Goal: Task Accomplishment & Management: Manage account settings

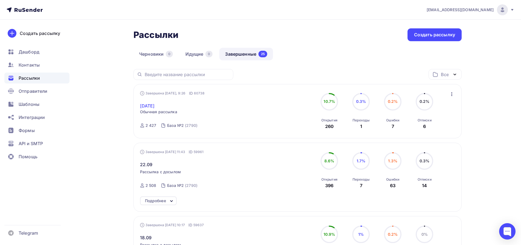
click at [151, 107] on link "[DATE]" at bounding box center [147, 106] width 15 height 7
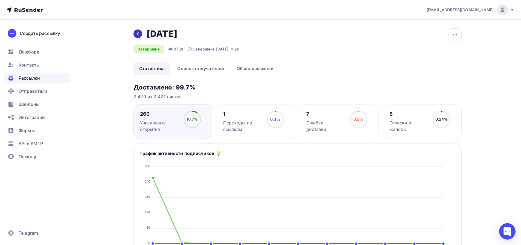
click at [141, 36] on div at bounding box center [137, 34] width 9 height 9
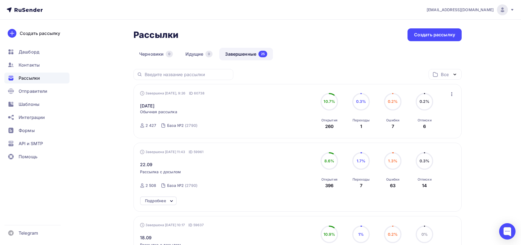
drag, startPoint x: 510, startPoint y: 100, endPoint x: 431, endPoint y: 125, distance: 82.7
click at [34, 66] on span "Контакты" at bounding box center [29, 65] width 21 height 7
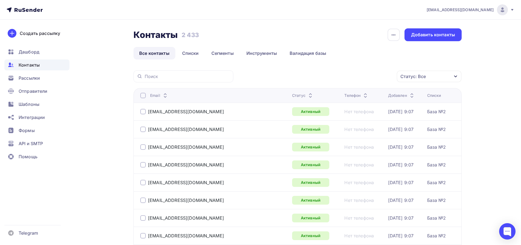
click at [292, 96] on div "Статус" at bounding box center [303, 95] width 22 height 5
click at [294, 96] on div "Статус" at bounding box center [305, 95] width 22 height 5
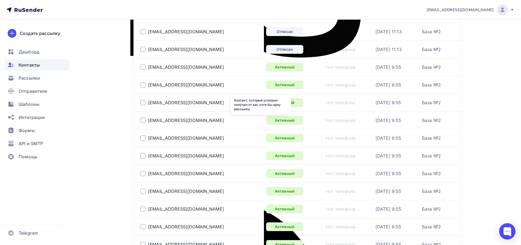
scroll to position [292, 0]
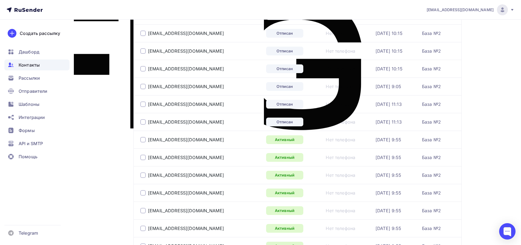
click at [143, 124] on div at bounding box center [142, 121] width 5 height 5
click at [142, 105] on div at bounding box center [142, 104] width 5 height 5
click at [144, 87] on div at bounding box center [142, 86] width 5 height 5
click at [144, 71] on div at bounding box center [142, 68] width 5 height 5
click at [143, 50] on div at bounding box center [142, 50] width 5 height 5
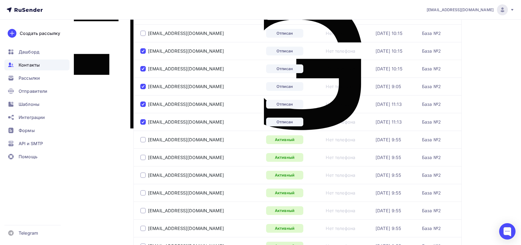
click at [143, 33] on div at bounding box center [142, 33] width 5 height 5
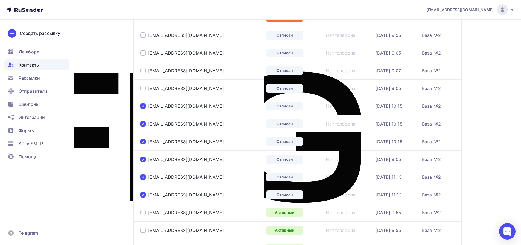
click at [142, 88] on div at bounding box center [142, 88] width 5 height 5
drag, startPoint x: 141, startPoint y: 71, endPoint x: 144, endPoint y: 56, distance: 15.4
click at [142, 71] on div at bounding box center [142, 70] width 5 height 5
click at [144, 51] on div at bounding box center [142, 52] width 5 height 5
click at [142, 35] on div at bounding box center [142, 35] width 5 height 5
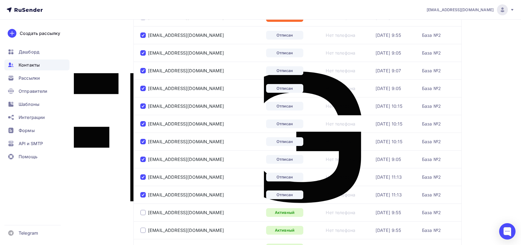
scroll to position [146, 0]
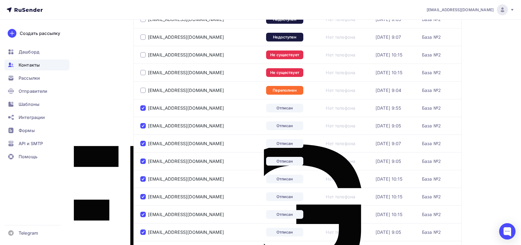
drag, startPoint x: 142, startPoint y: 89, endPoint x: 144, endPoint y: 78, distance: 11.9
click at [142, 90] on div at bounding box center [142, 90] width 5 height 5
click at [144, 74] on div at bounding box center [142, 72] width 5 height 5
click at [142, 55] on div at bounding box center [142, 54] width 5 height 5
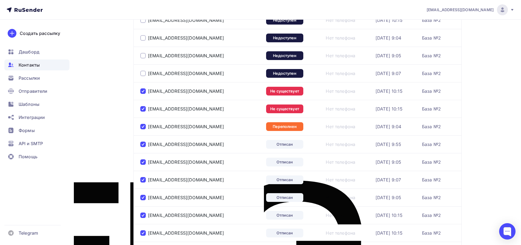
click at [143, 74] on div at bounding box center [142, 73] width 5 height 5
click at [144, 56] on div at bounding box center [142, 55] width 5 height 5
click at [143, 38] on div at bounding box center [142, 37] width 5 height 5
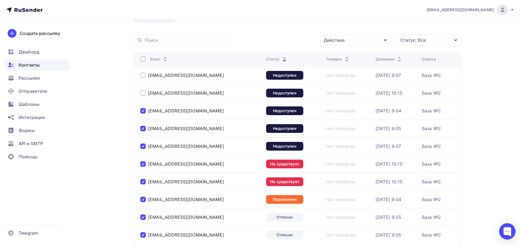
drag, startPoint x: 144, startPoint y: 94, endPoint x: 141, endPoint y: 75, distance: 19.2
click at [144, 94] on div at bounding box center [142, 92] width 5 height 5
drag, startPoint x: 141, startPoint y: 76, endPoint x: 226, endPoint y: 70, distance: 85.2
click at [141, 76] on div at bounding box center [142, 75] width 5 height 5
click at [347, 40] on div "Действие" at bounding box center [356, 40] width 72 height 11
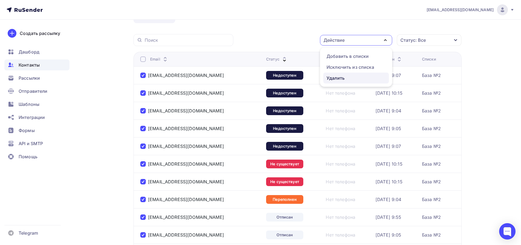
click at [340, 80] on div "Удалить" at bounding box center [335, 78] width 18 height 7
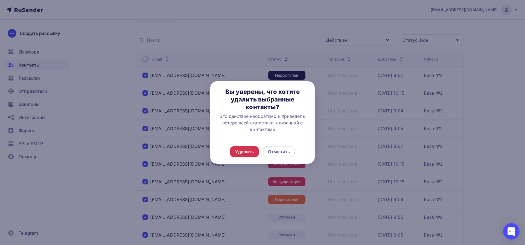
click at [251, 147] on div "Удалить" at bounding box center [244, 152] width 28 height 11
